Goal: Task Accomplishment & Management: Complete application form

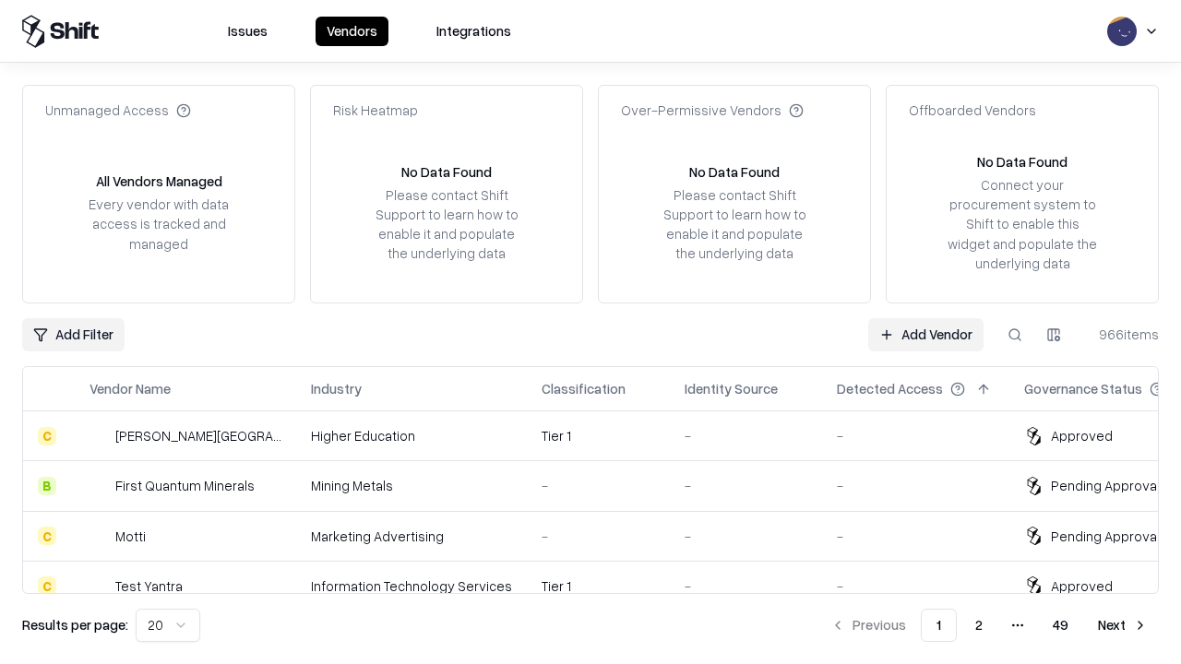
click at [925, 334] on link "Add Vendor" at bounding box center [925, 334] width 115 height 33
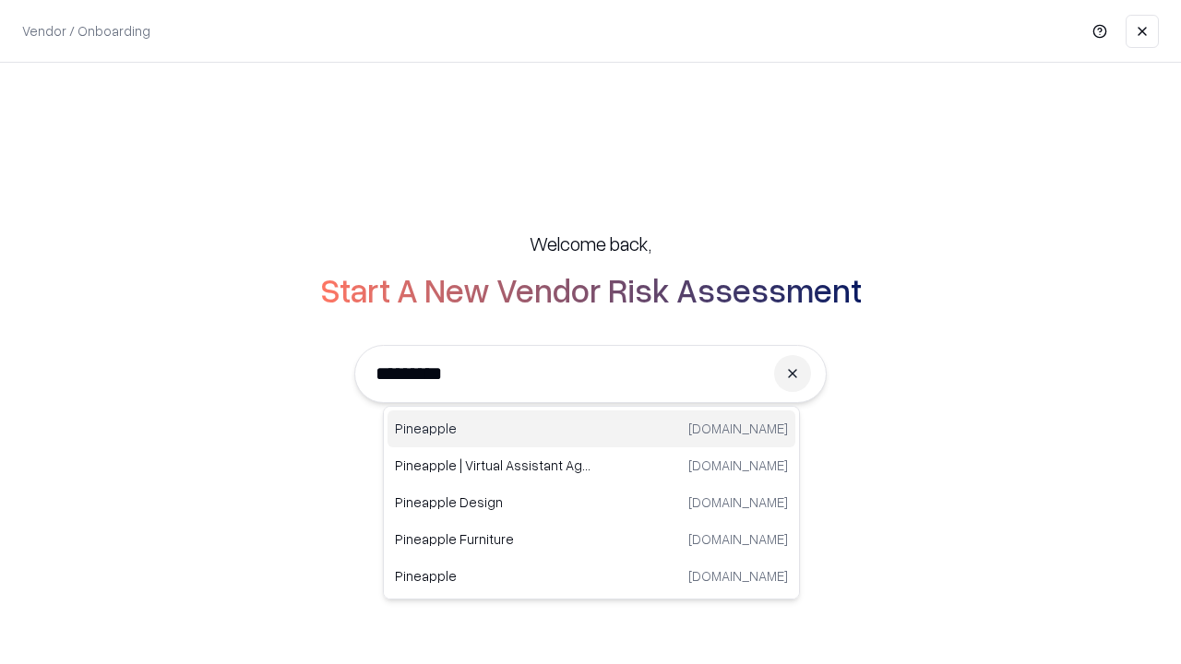
click at [591, 429] on div "Pineapple pineappleenergy.com" at bounding box center [591, 428] width 408 height 37
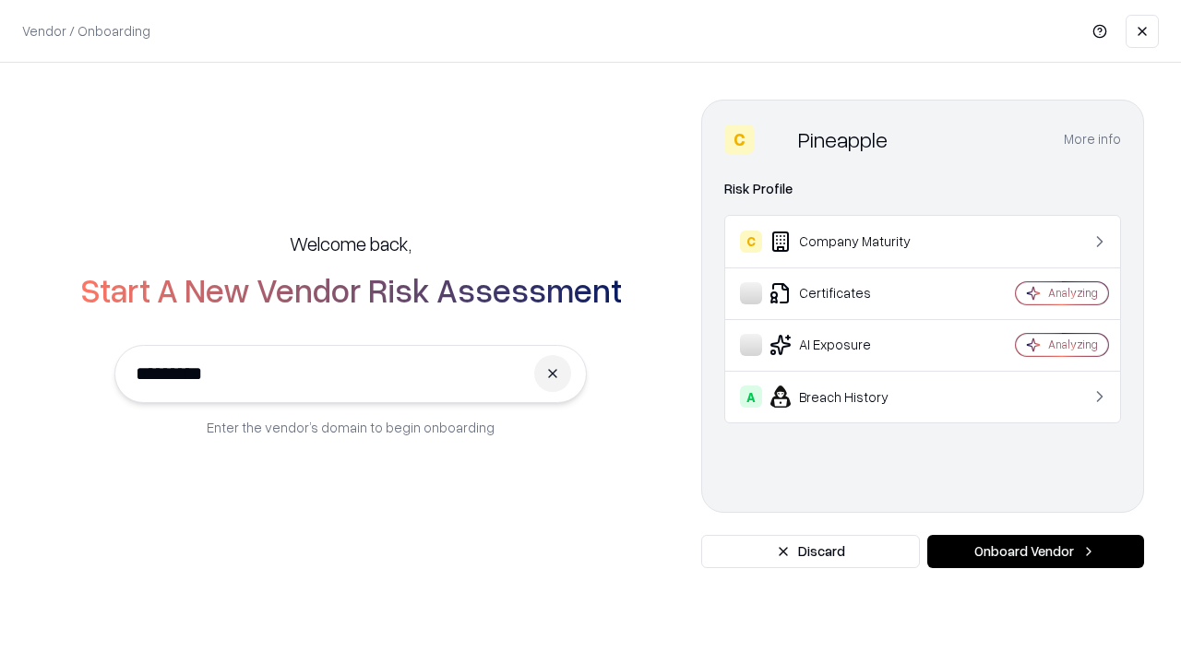
type input "*********"
click at [1035, 552] on button "Onboard Vendor" at bounding box center [1035, 551] width 217 height 33
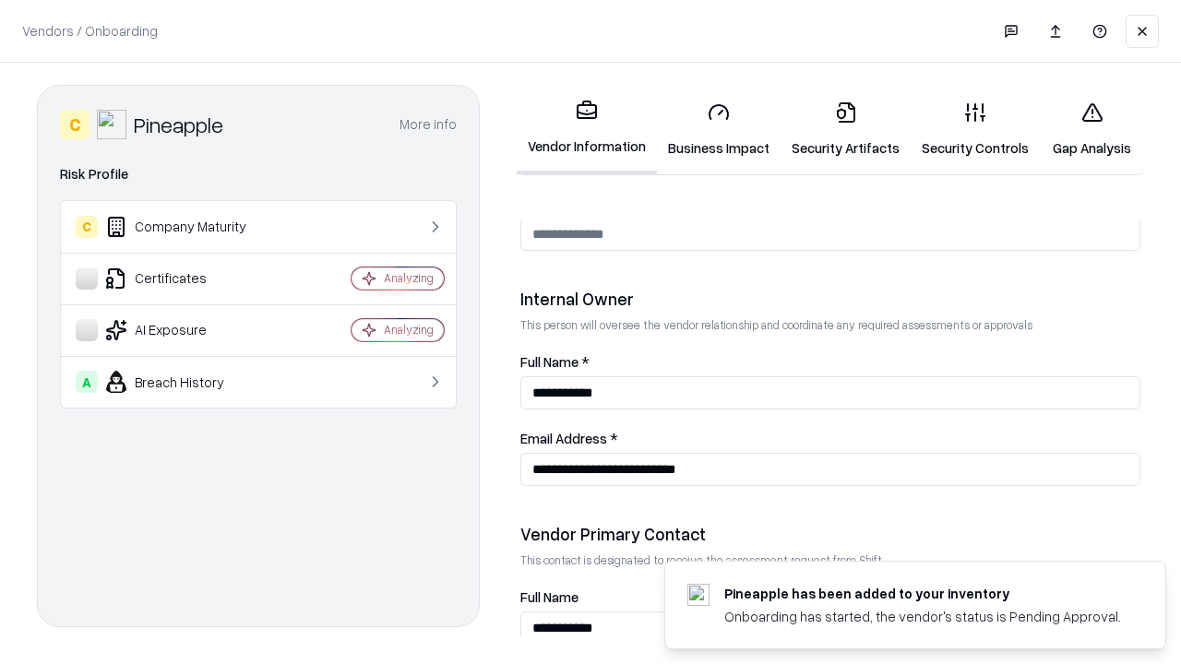
scroll to position [956, 0]
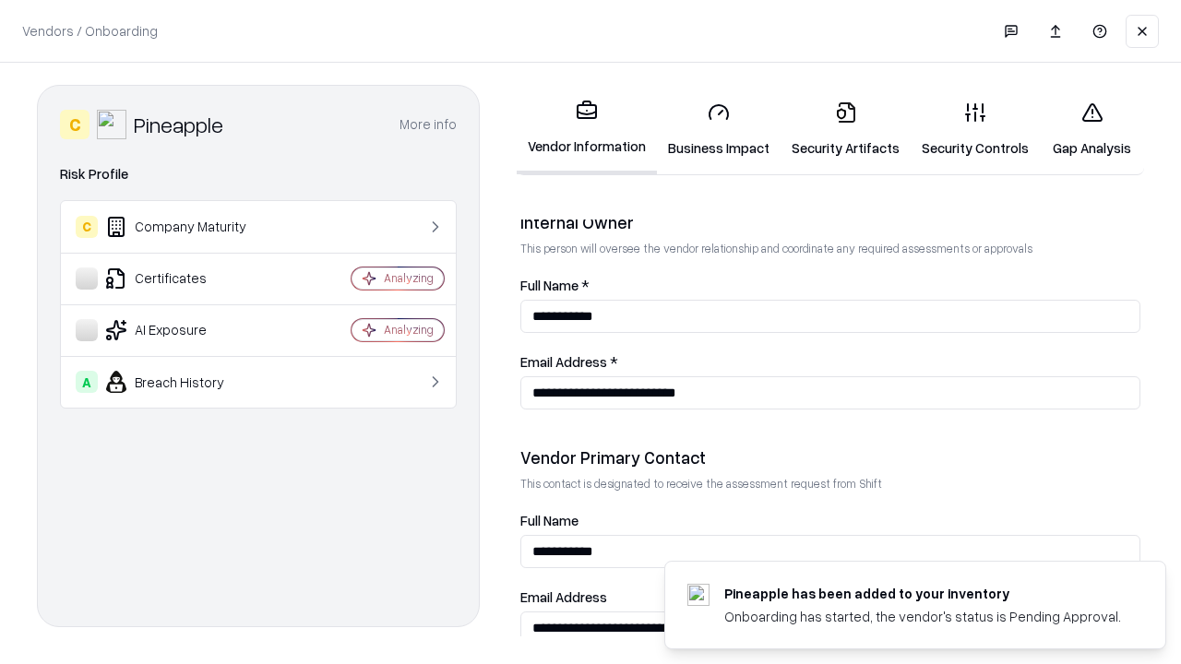
click at [719, 129] on link "Business Impact" at bounding box center [719, 130] width 124 height 86
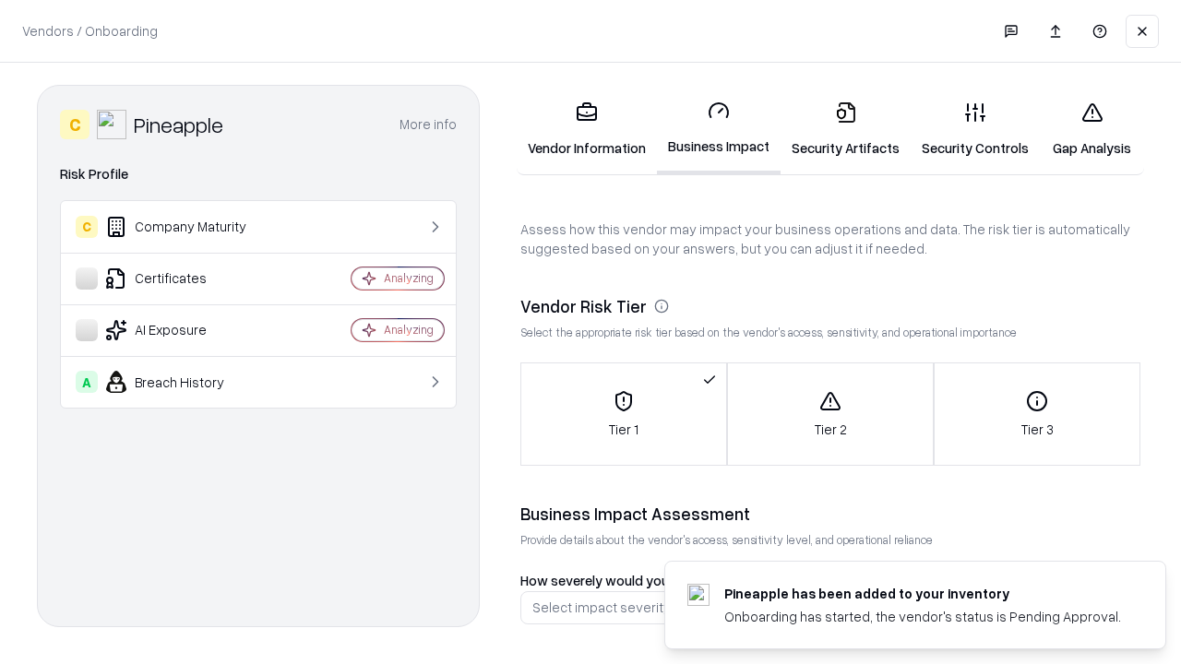
click at [845, 129] on link "Security Artifacts" at bounding box center [845, 130] width 130 height 86
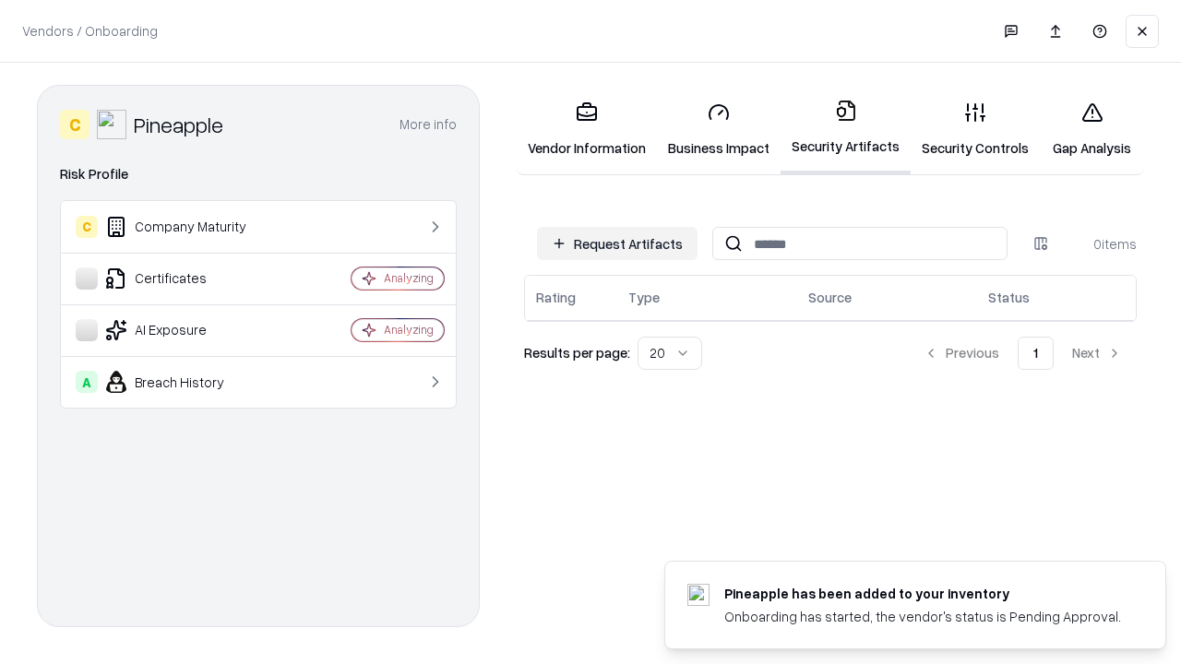
click at [617, 244] on button "Request Artifacts" at bounding box center [617, 243] width 160 height 33
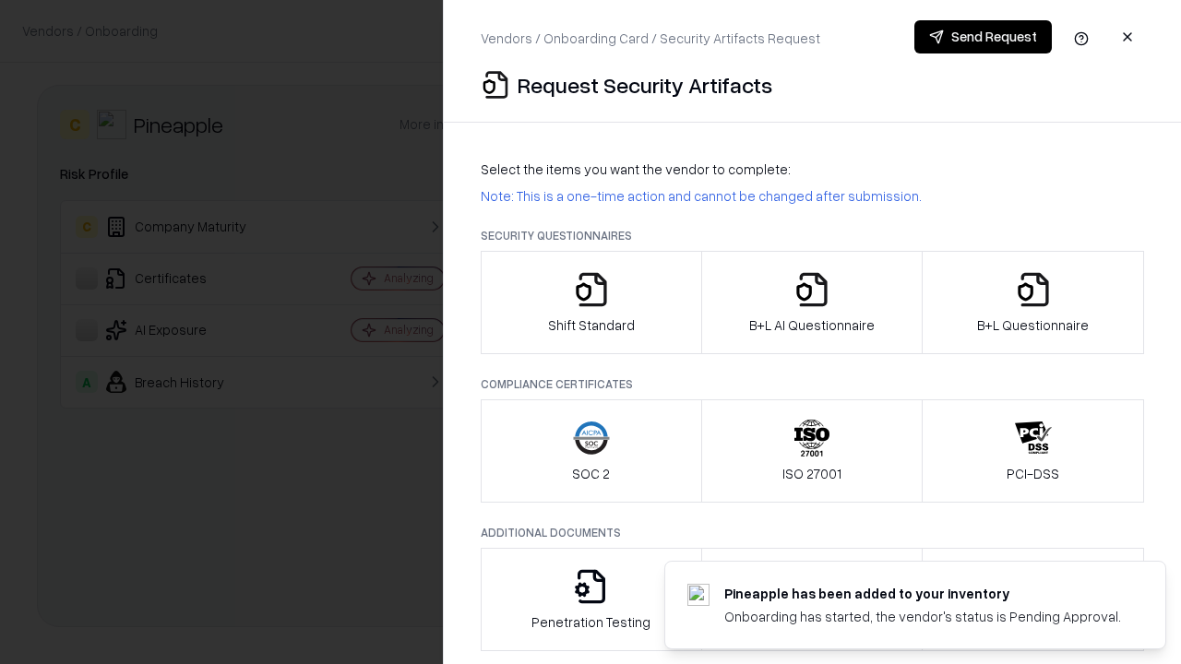
click at [590, 303] on icon "button" at bounding box center [591, 289] width 37 height 37
click at [982, 37] on button "Send Request" at bounding box center [982, 36] width 137 height 33
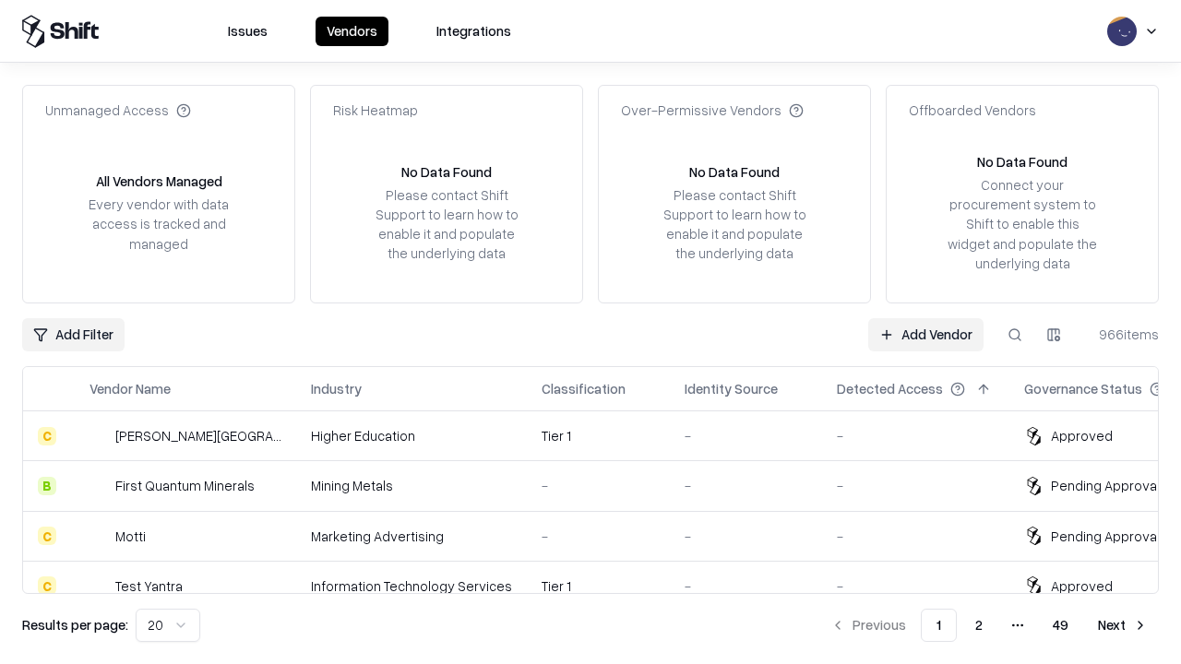
click at [1015, 334] on button at bounding box center [1014, 334] width 33 height 33
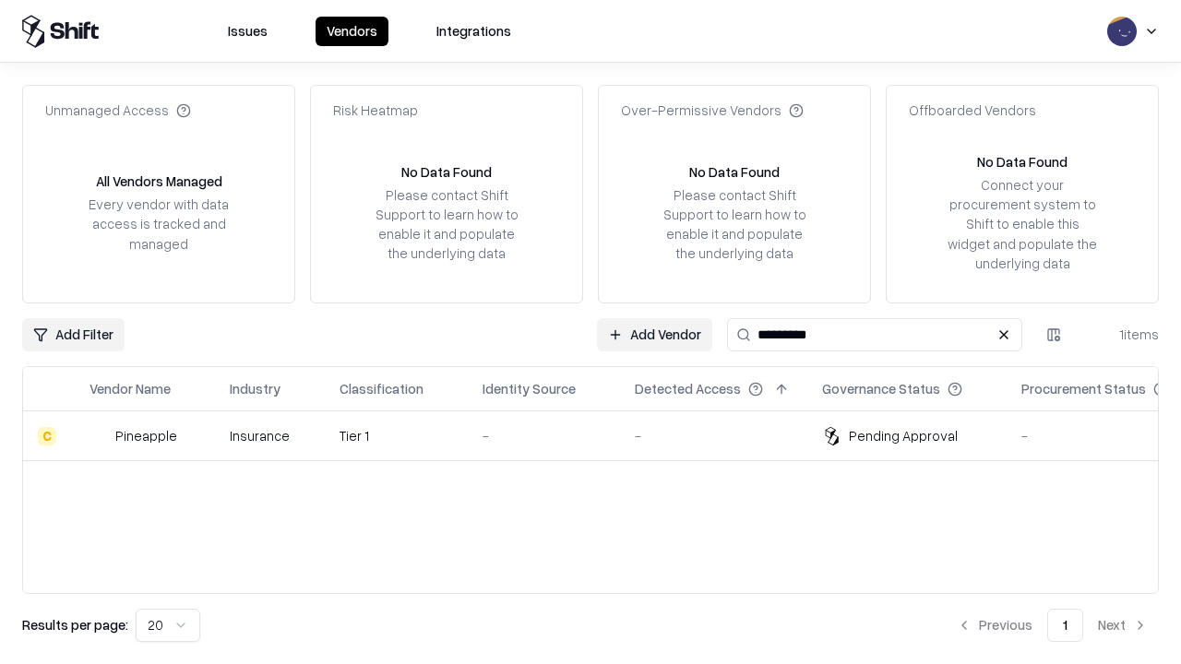
type input "*********"
click at [601, 435] on div "-" at bounding box center [543, 435] width 123 height 19
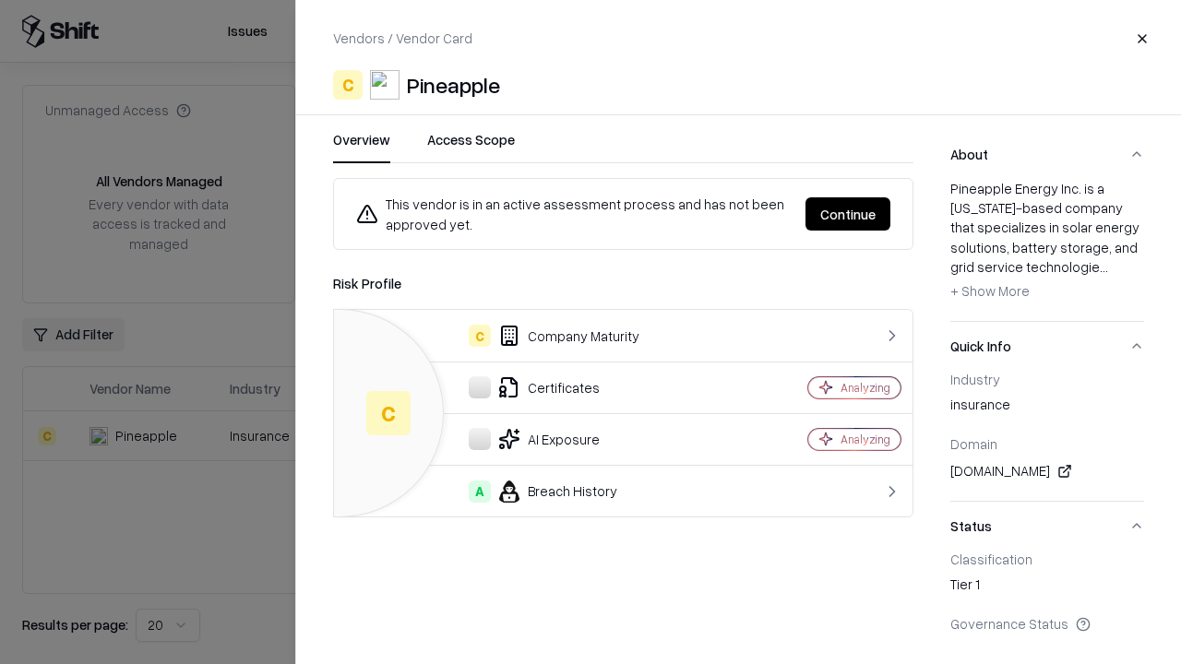
click at [848, 214] on button "Continue" at bounding box center [847, 213] width 85 height 33
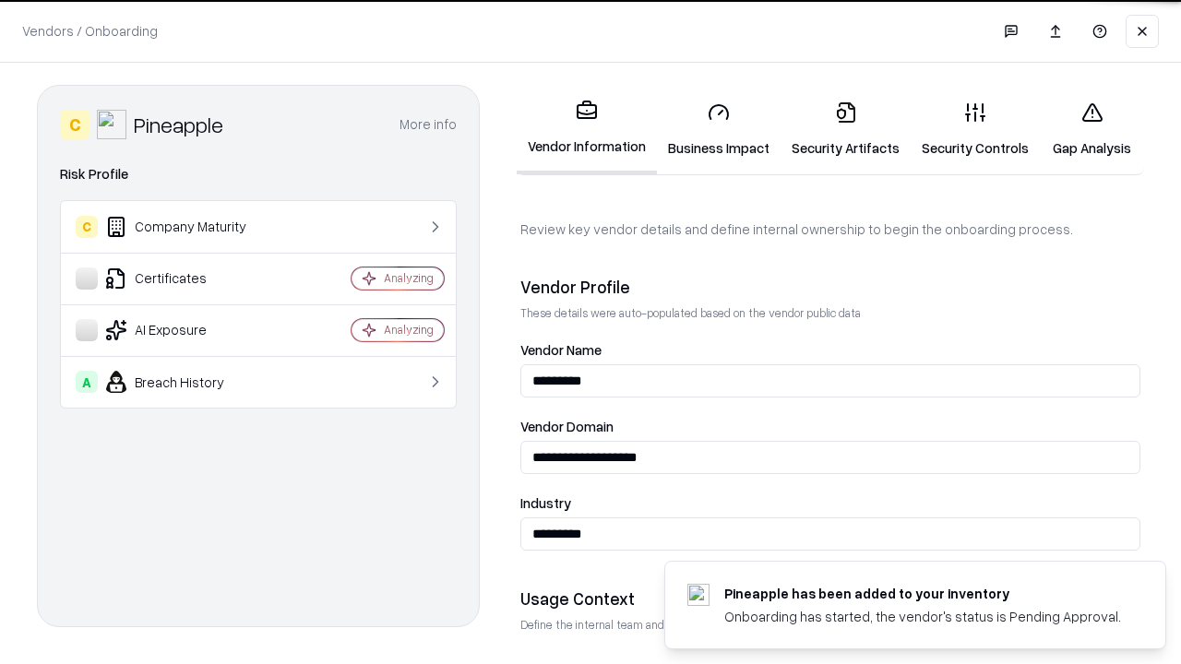
click at [845, 129] on link "Security Artifacts" at bounding box center [845, 130] width 130 height 86
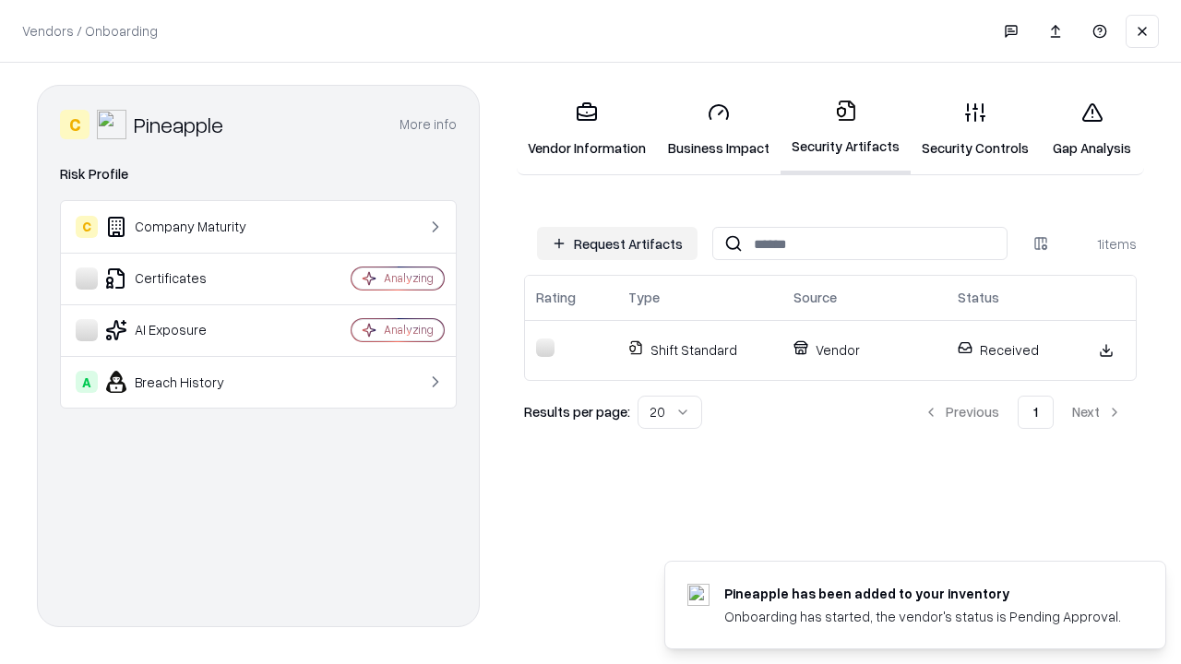
click at [975, 129] on link "Security Controls" at bounding box center [974, 130] width 129 height 86
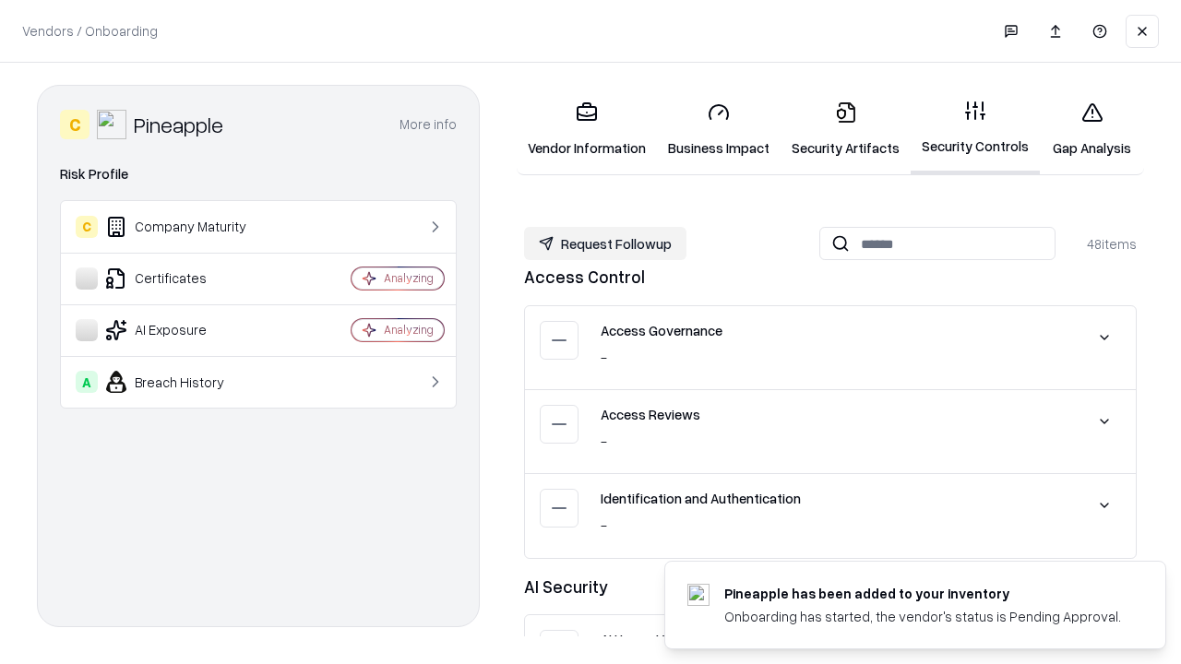
click at [605, 244] on button "Request Followup" at bounding box center [605, 243] width 162 height 33
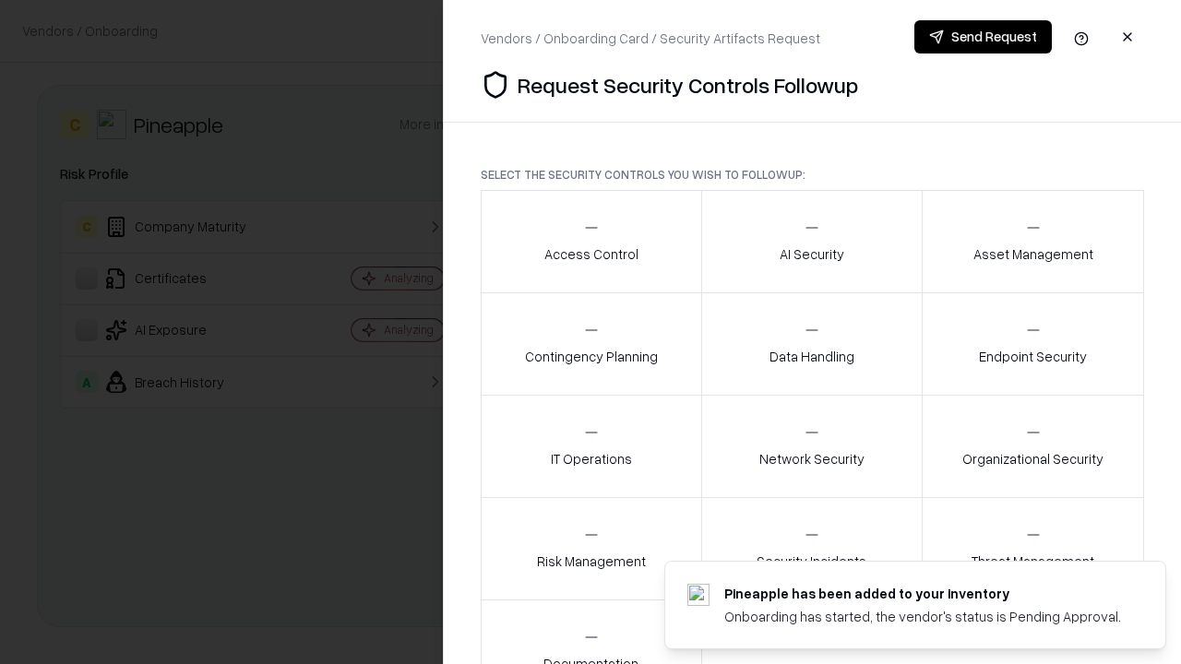
click at [590, 242] on div "Access Control" at bounding box center [591, 241] width 94 height 45
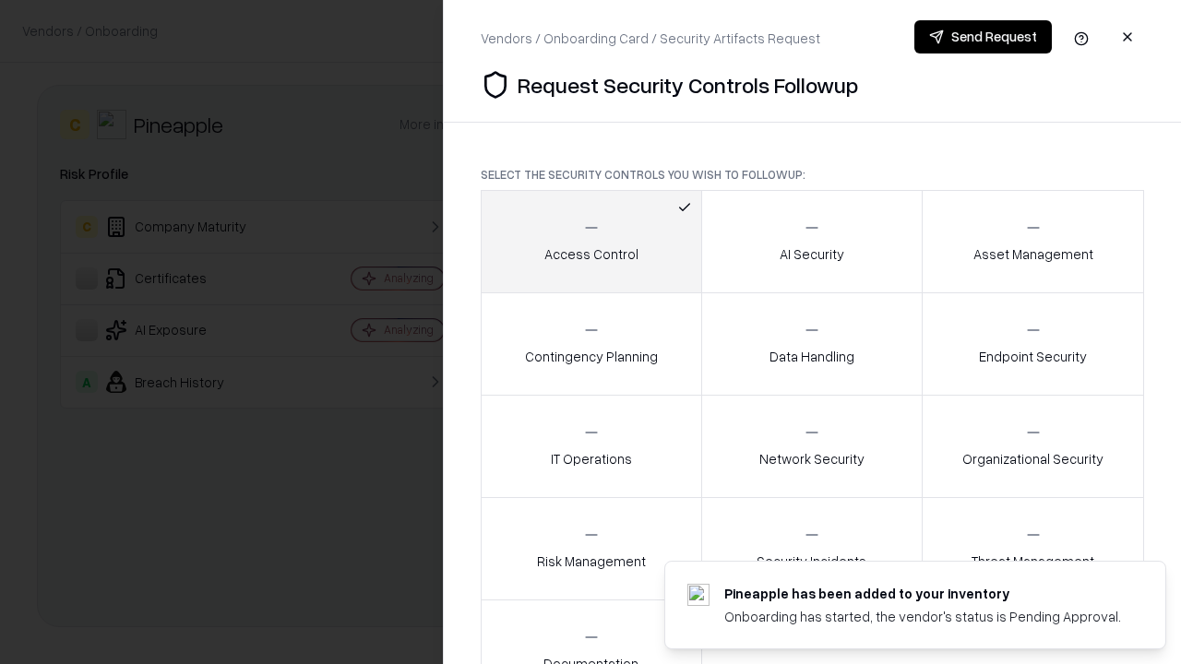
click at [982, 37] on button "Send Request" at bounding box center [982, 36] width 137 height 33
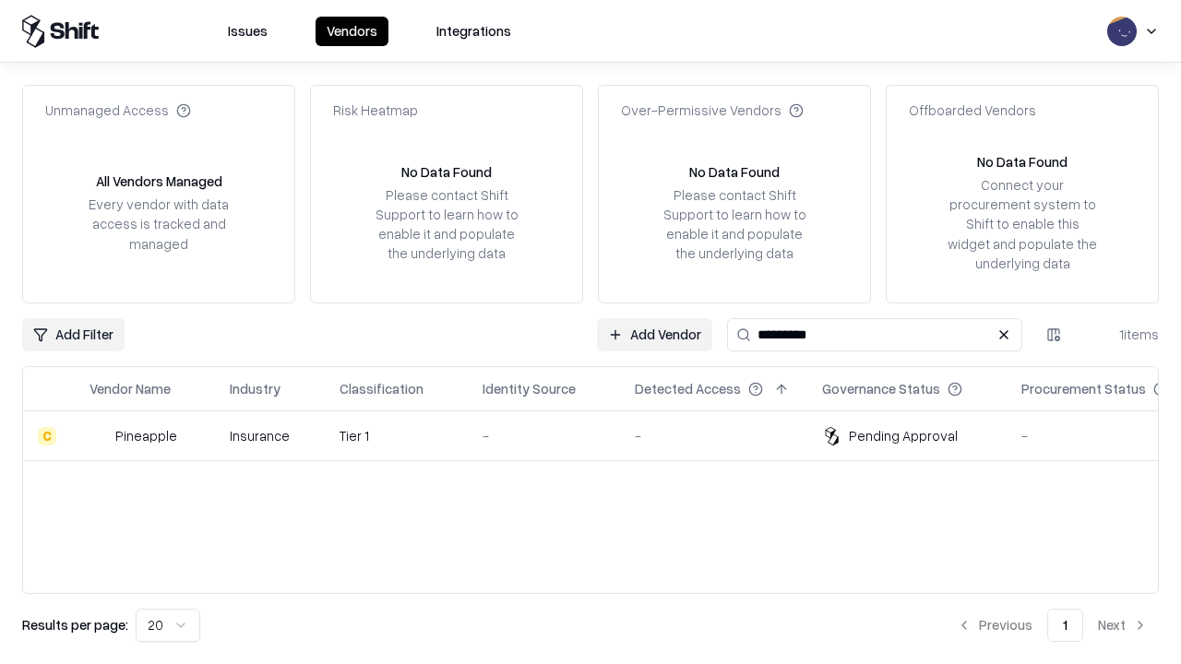
type input "*********"
click at [601, 435] on div "-" at bounding box center [543, 435] width 123 height 19
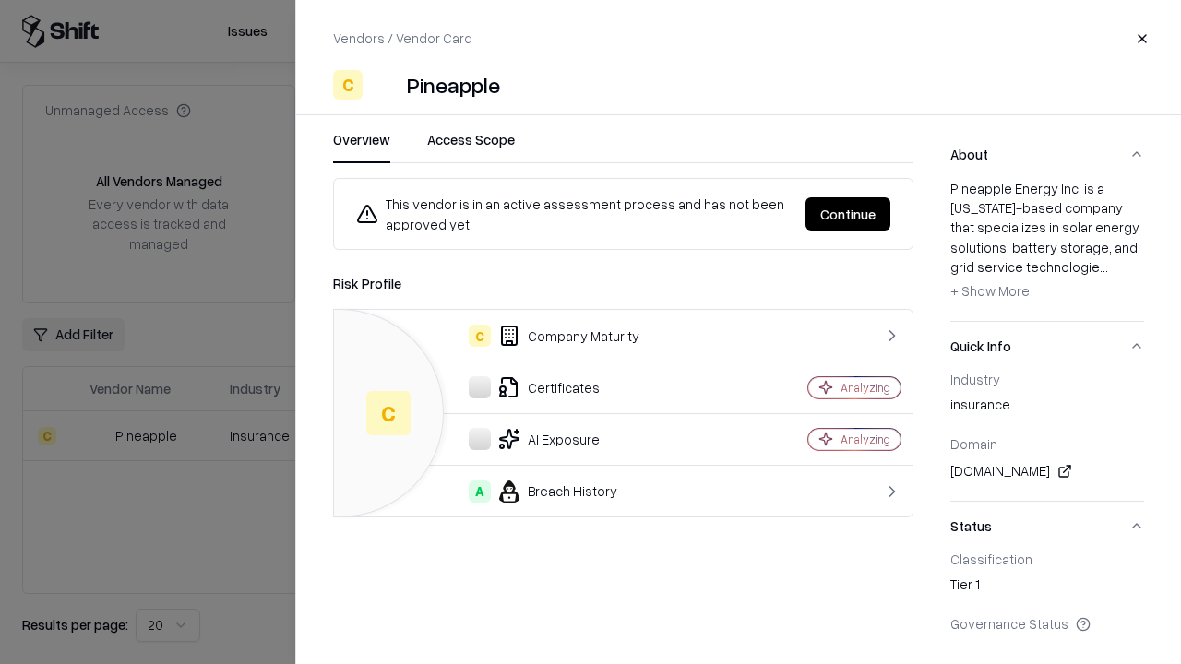
click at [848, 214] on button "Continue" at bounding box center [847, 213] width 85 height 33
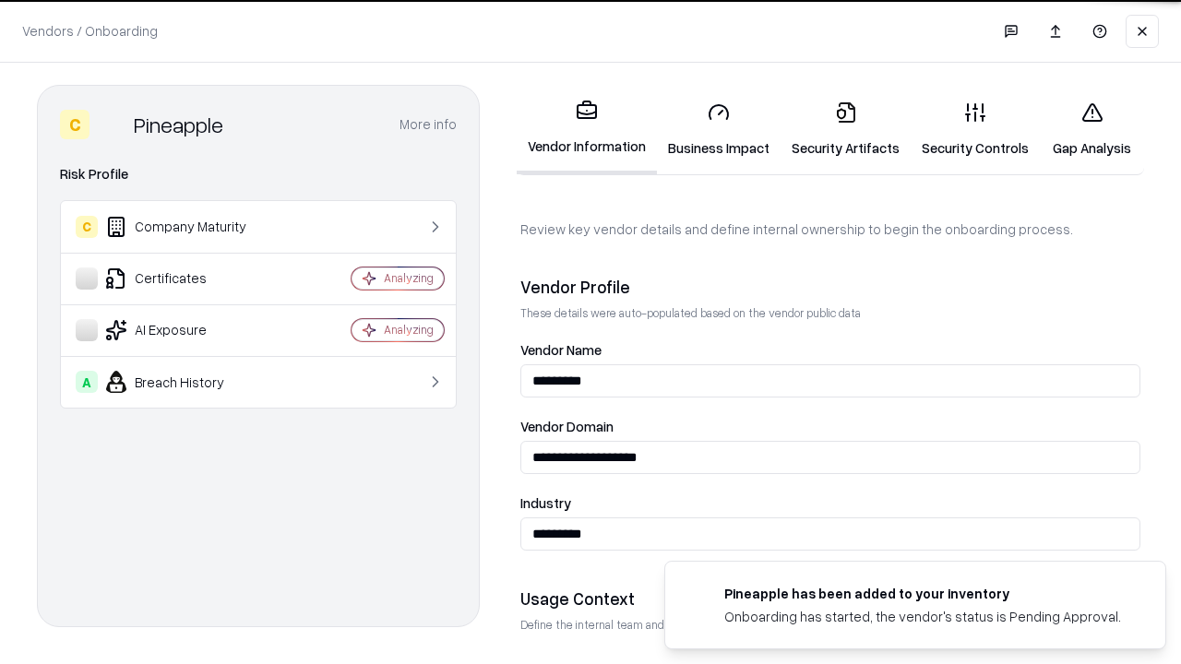
click at [1091, 129] on link "Gap Analysis" at bounding box center [1091, 130] width 104 height 86
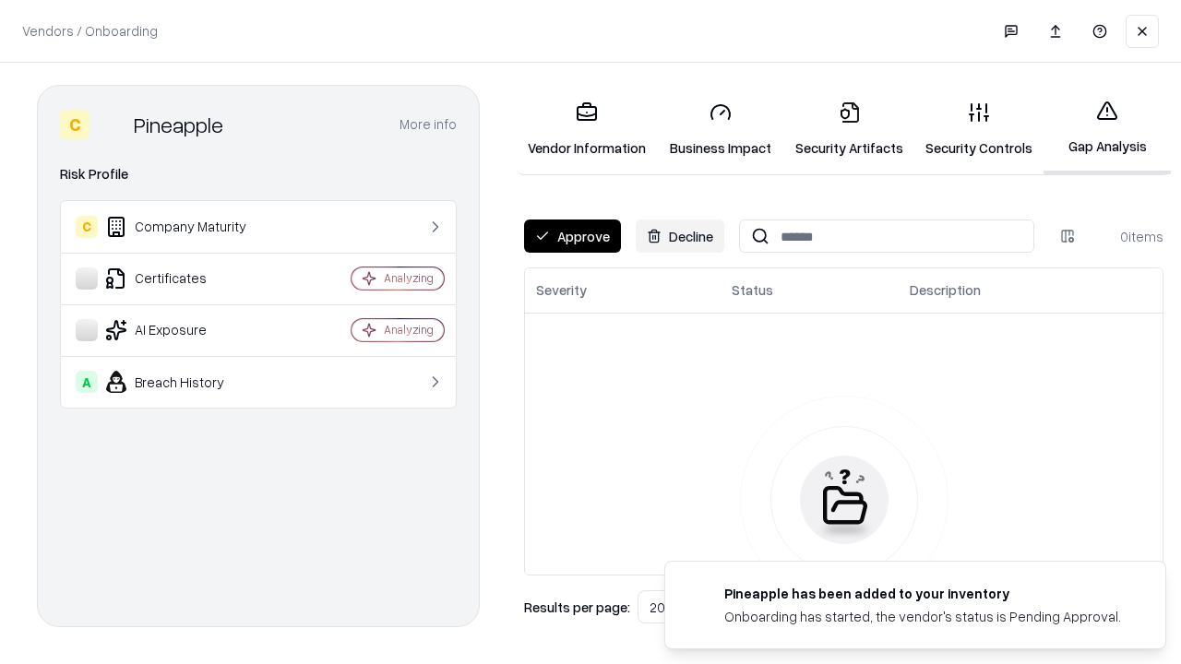
click at [572, 236] on button "Approve" at bounding box center [572, 236] width 97 height 33
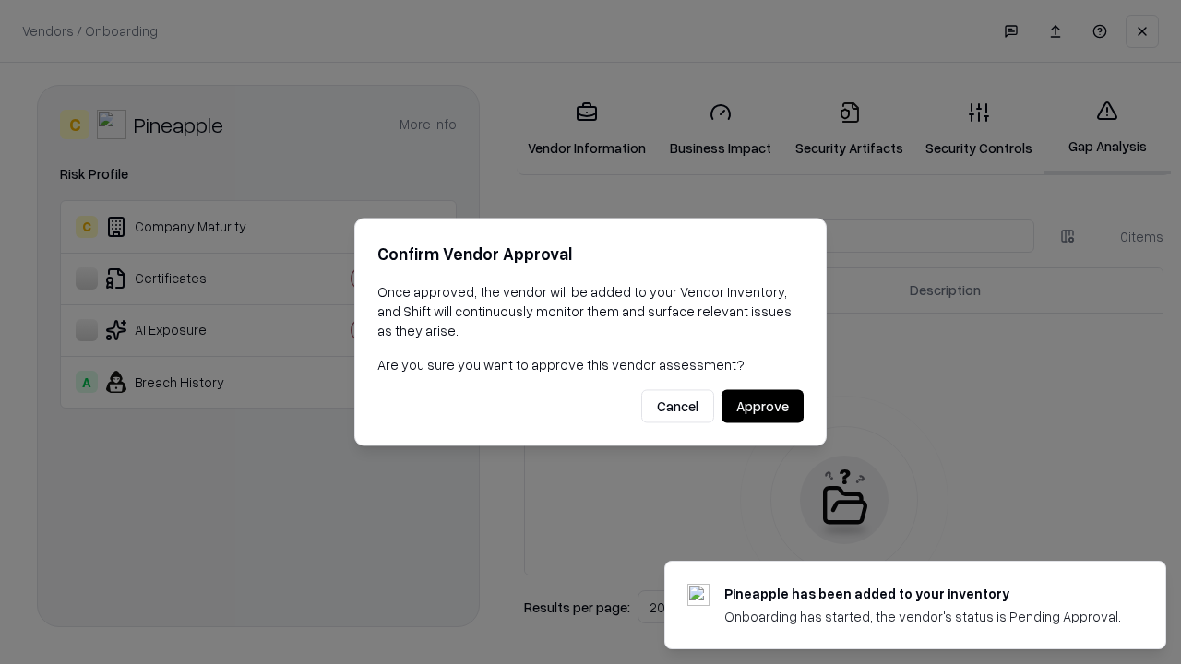
click at [762, 406] on button "Approve" at bounding box center [762, 406] width 82 height 33
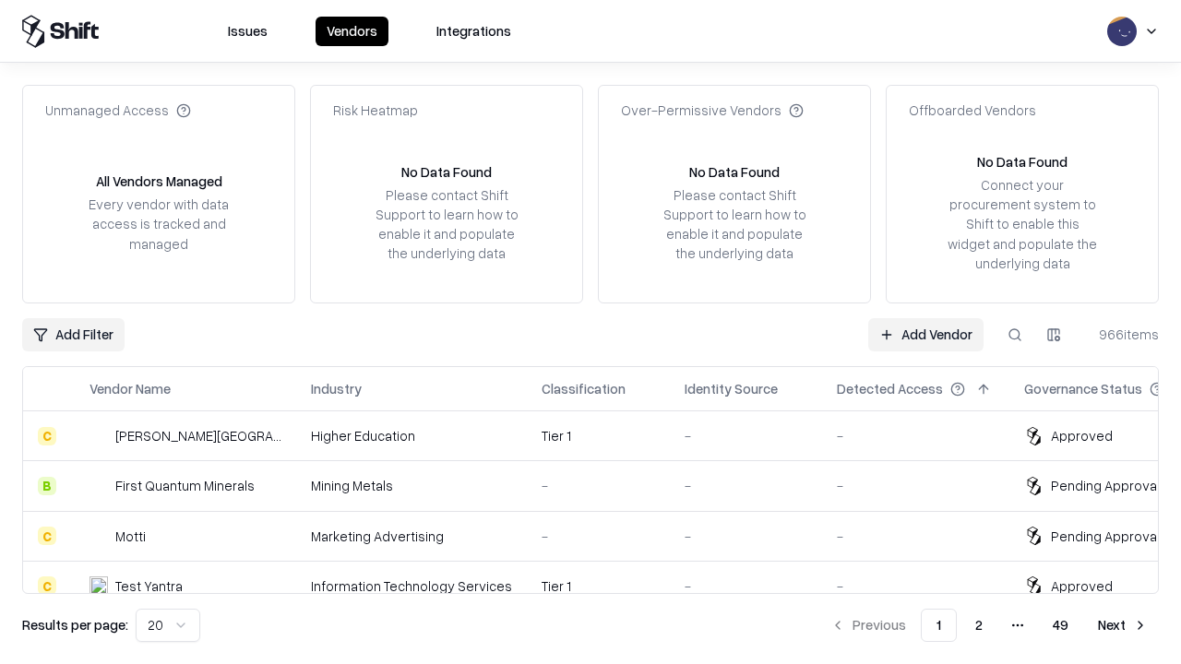
type input "*********"
click at [925, 334] on link "Add Vendor" at bounding box center [925, 334] width 115 height 33
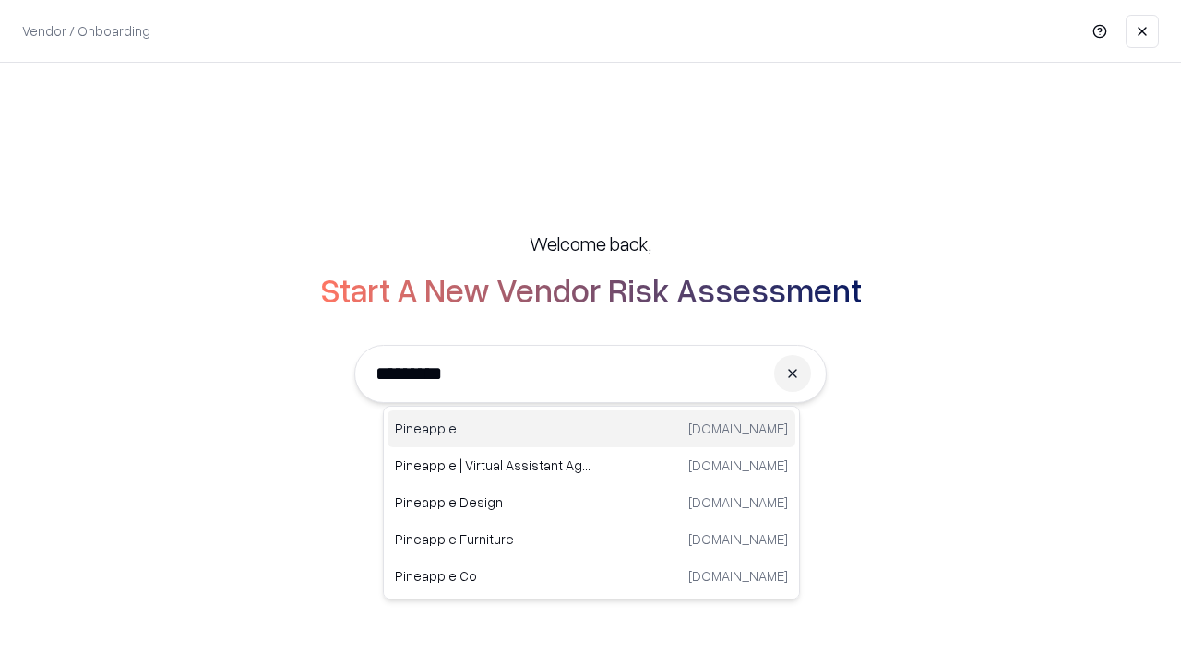
click at [591, 429] on div "Pineapple pineappleenergy.com" at bounding box center [591, 428] width 408 height 37
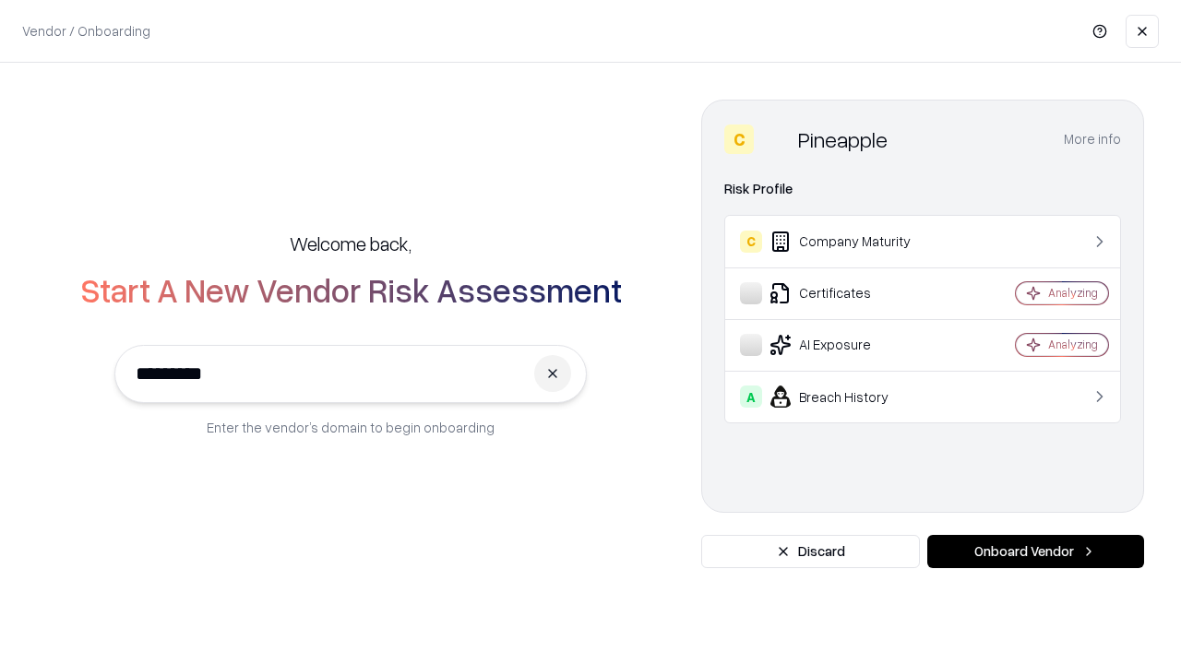
type input "*********"
click at [1035, 552] on button "Onboard Vendor" at bounding box center [1035, 551] width 217 height 33
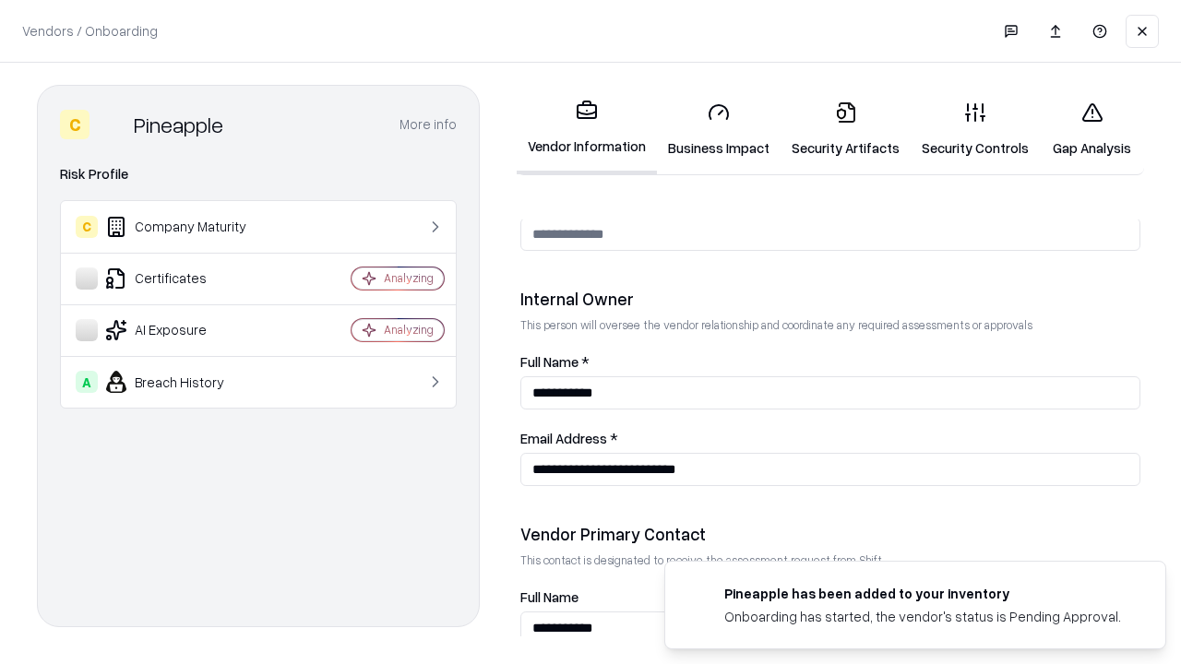
scroll to position [956, 0]
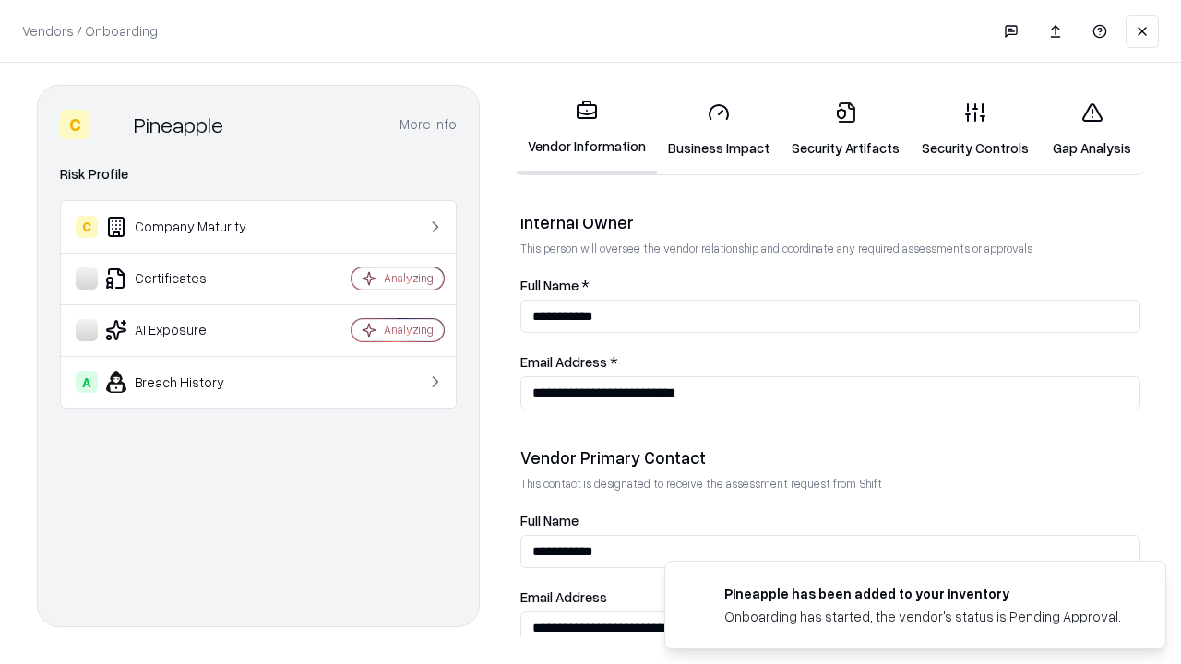
click at [1091, 129] on link "Gap Analysis" at bounding box center [1091, 130] width 104 height 86
